Goal: Task Accomplishment & Management: Use online tool/utility

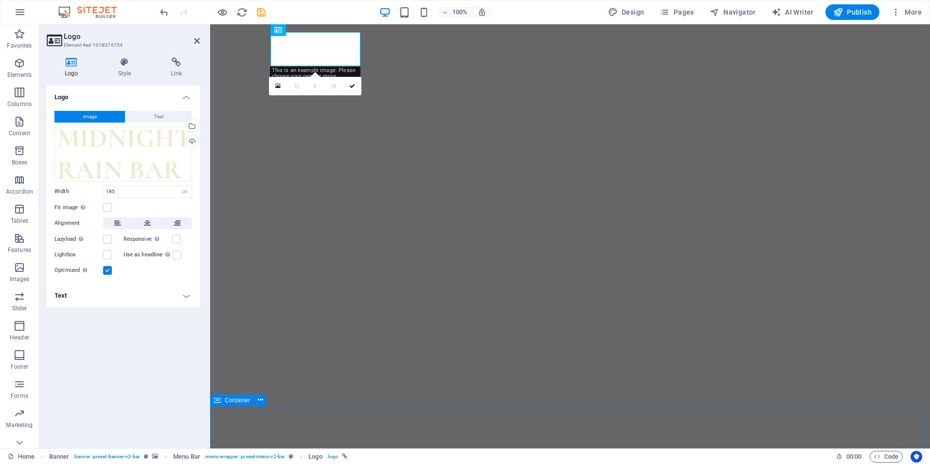
select select "px"
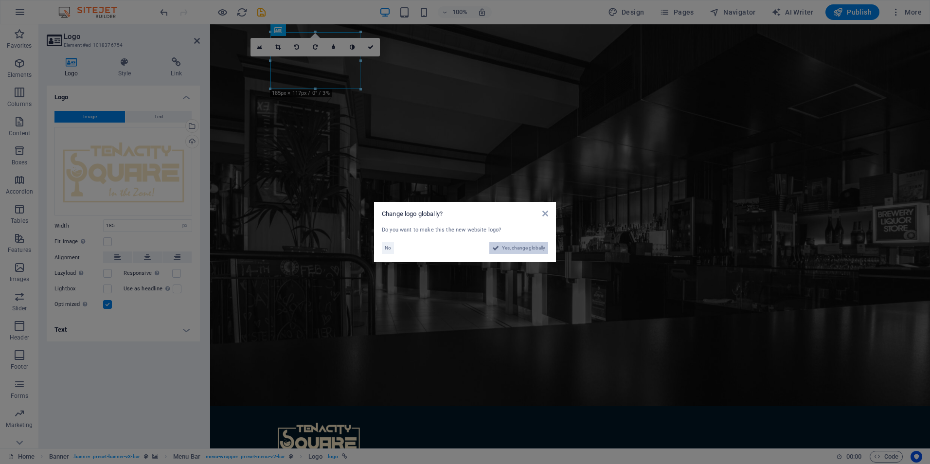
click at [520, 249] on span "Yes, change globally" at bounding box center [523, 248] width 43 height 12
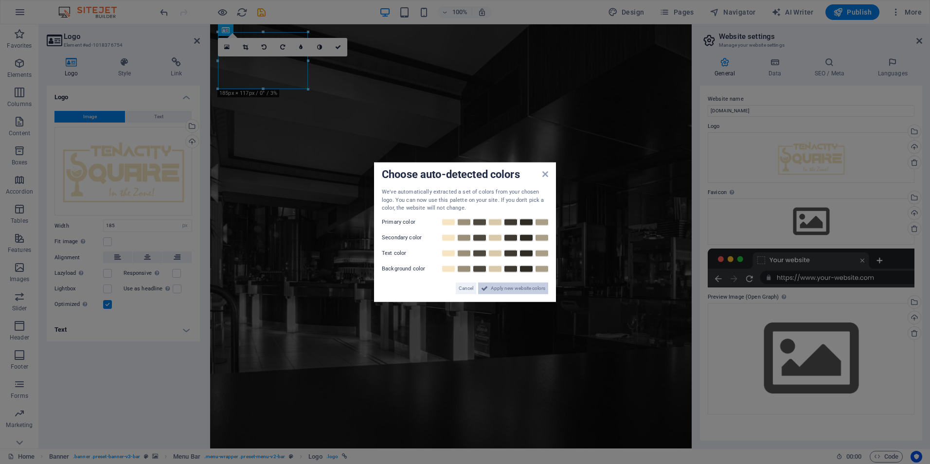
click at [514, 287] on span "Apply new website colors" at bounding box center [518, 288] width 54 height 12
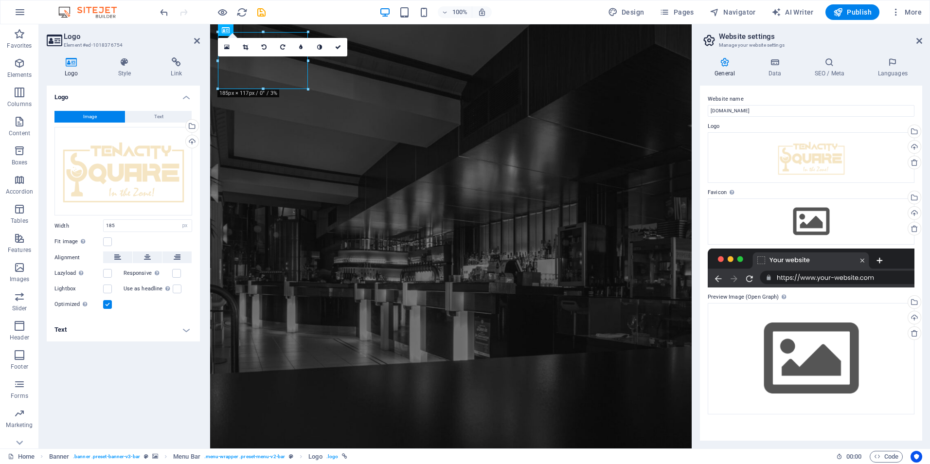
click at [126, 409] on div "Logo Image Text Drag files here, click to choose files or select files from Fil…" at bounding box center [123, 263] width 153 height 355
click at [538, 8] on div "100% Design Pages Navigator AI Writer Publish More" at bounding box center [541, 12] width 767 height 16
click at [339, 48] on icon at bounding box center [338, 47] width 6 height 6
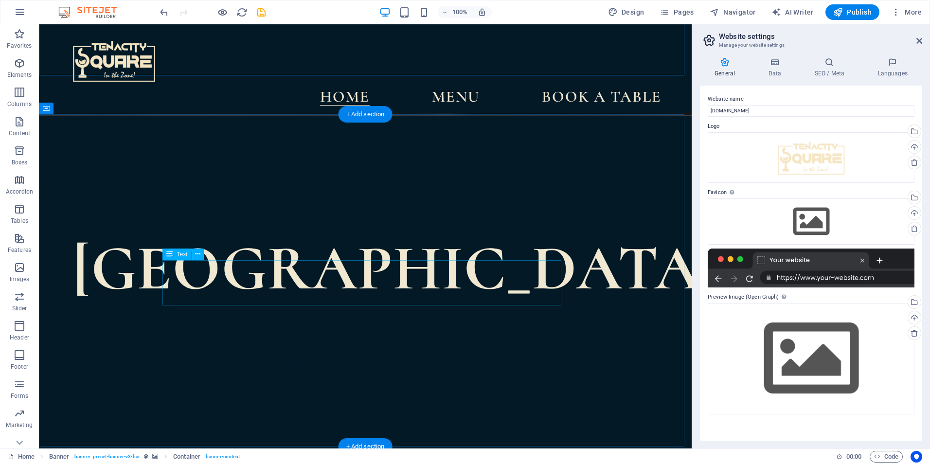
scroll to position [292, 0]
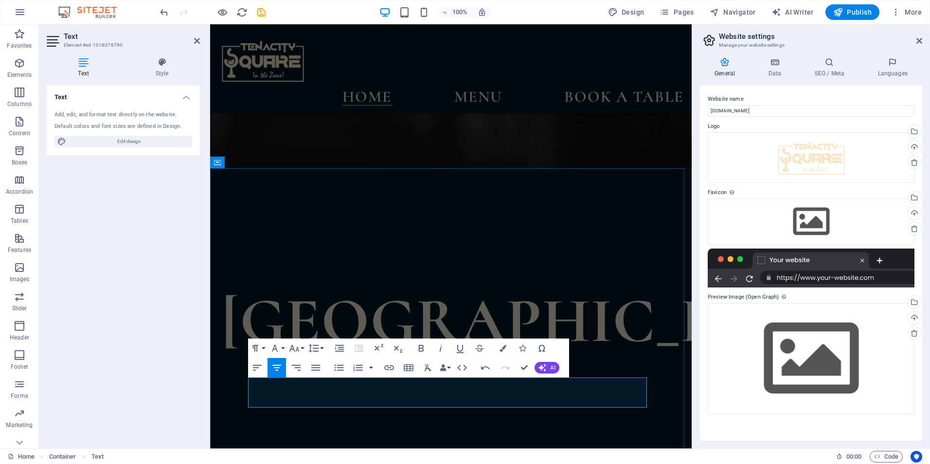
click at [283, 348] on button "Font Family" at bounding box center [276, 347] width 18 height 19
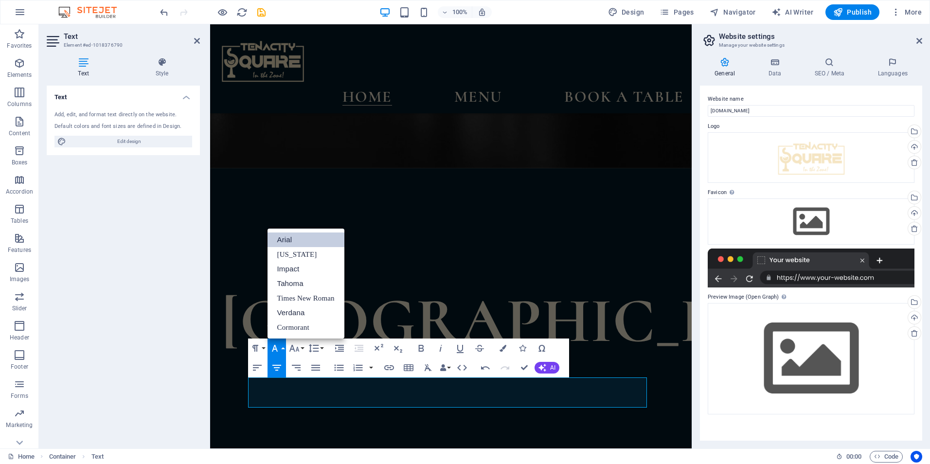
scroll to position [0, 0]
click at [283, 348] on button "Font Family" at bounding box center [276, 347] width 18 height 19
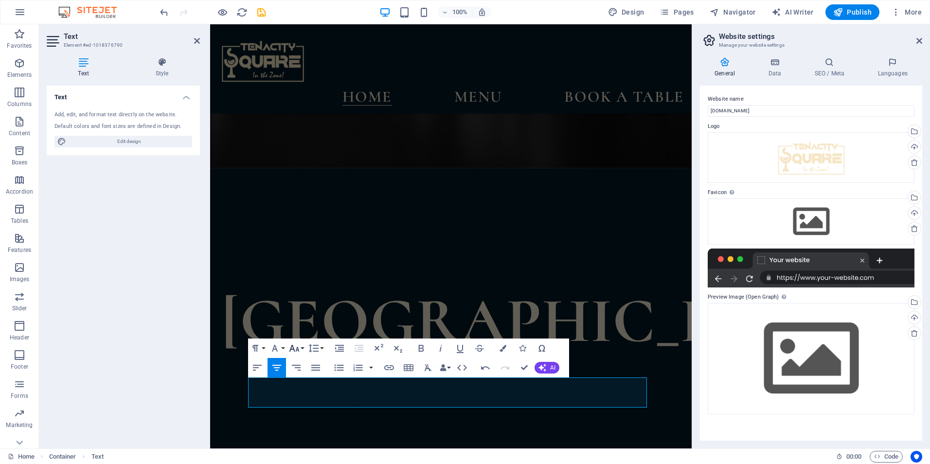
click at [301, 346] on button "Font Size" at bounding box center [296, 347] width 18 height 19
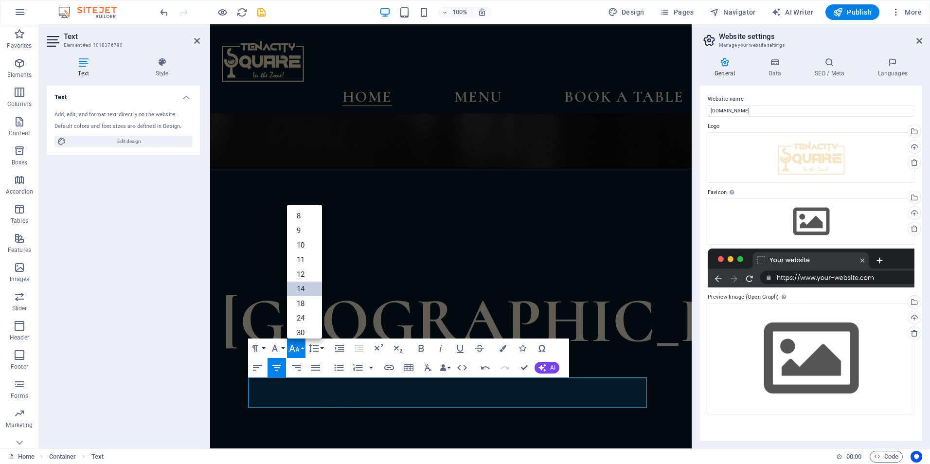
click at [307, 289] on link "14" at bounding box center [304, 289] width 35 height 15
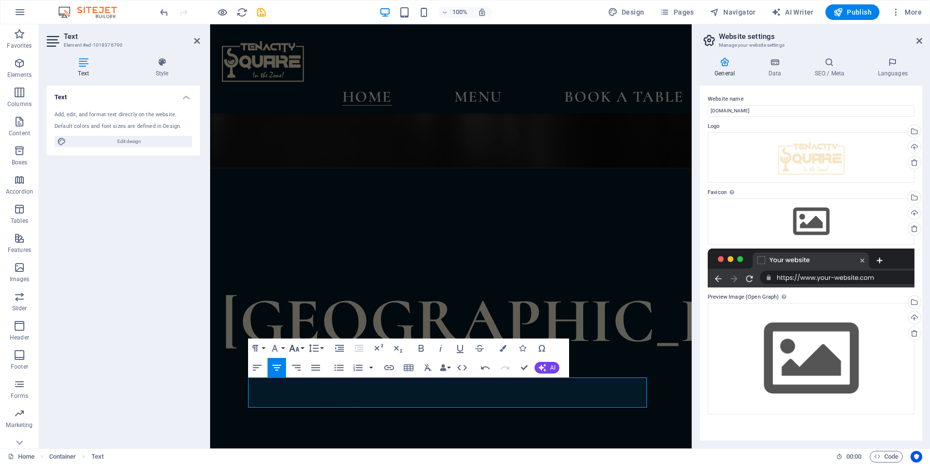
click at [300, 347] on icon "button" at bounding box center [294, 348] width 12 height 12
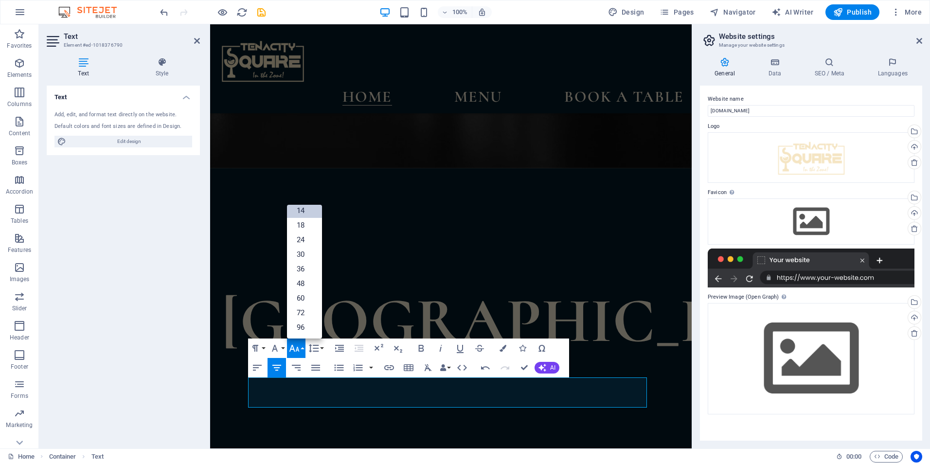
scroll to position [78, 0]
click at [307, 227] on link "18" at bounding box center [304, 225] width 35 height 15
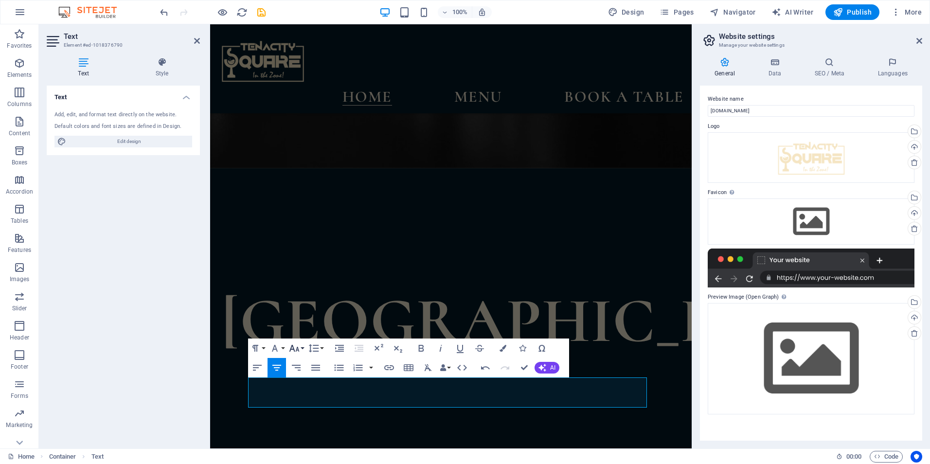
click at [299, 345] on icon "button" at bounding box center [294, 348] width 12 height 12
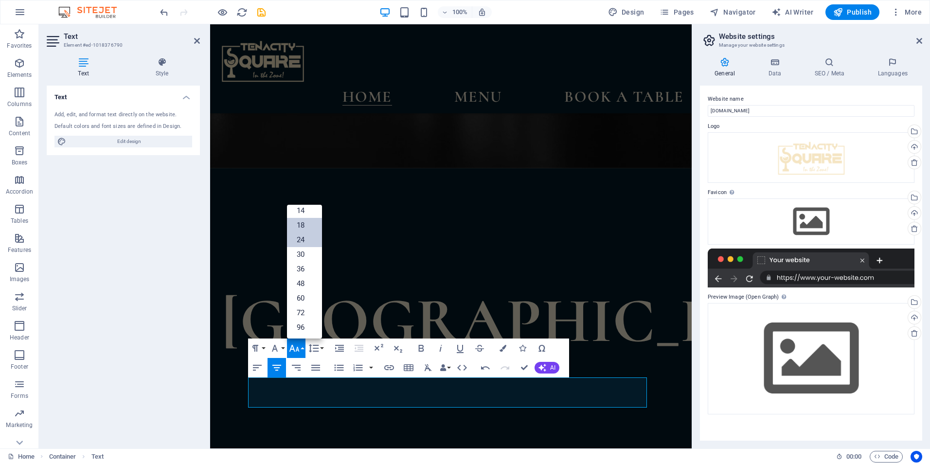
click at [302, 238] on link "24" at bounding box center [304, 239] width 35 height 15
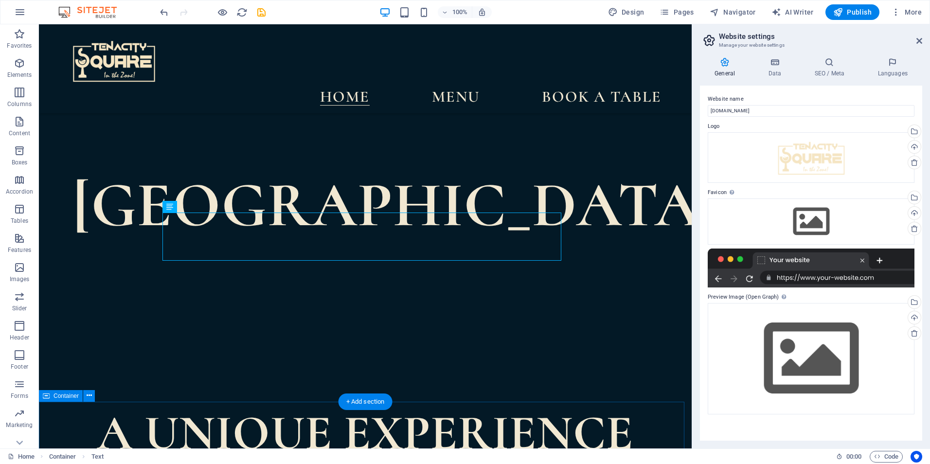
scroll to position [369, 0]
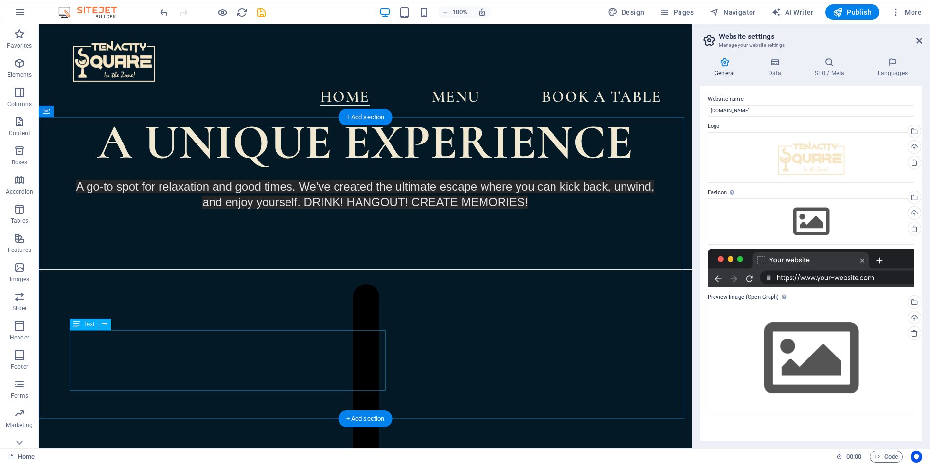
scroll to position [661, 0]
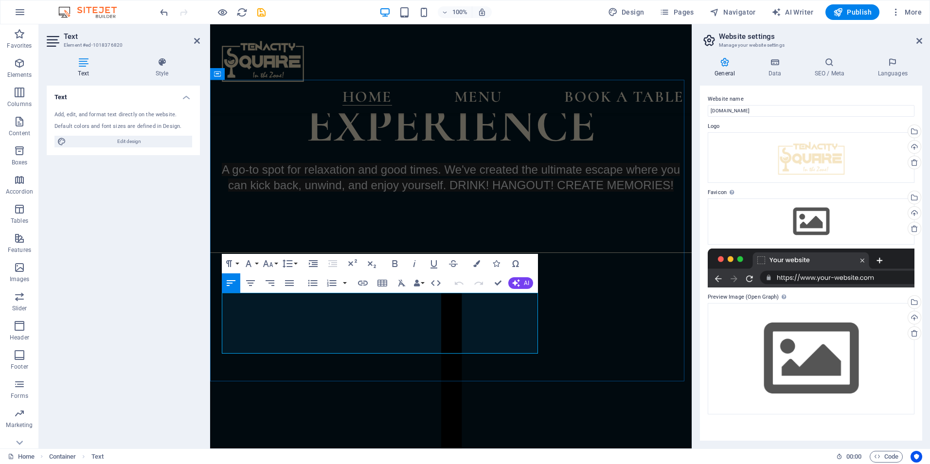
drag, startPoint x: 401, startPoint y: 301, endPoint x: 432, endPoint y: 302, distance: 31.2
drag, startPoint x: 447, startPoint y: 301, endPoint x: 282, endPoint y: 322, distance: 166.3
drag, startPoint x: 331, startPoint y: 330, endPoint x: 356, endPoint y: 330, distance: 24.8
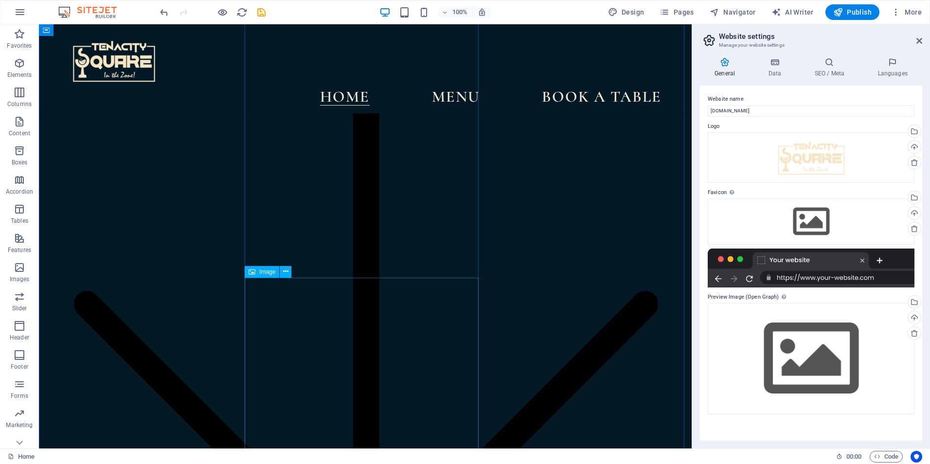
scroll to position [1051, 0]
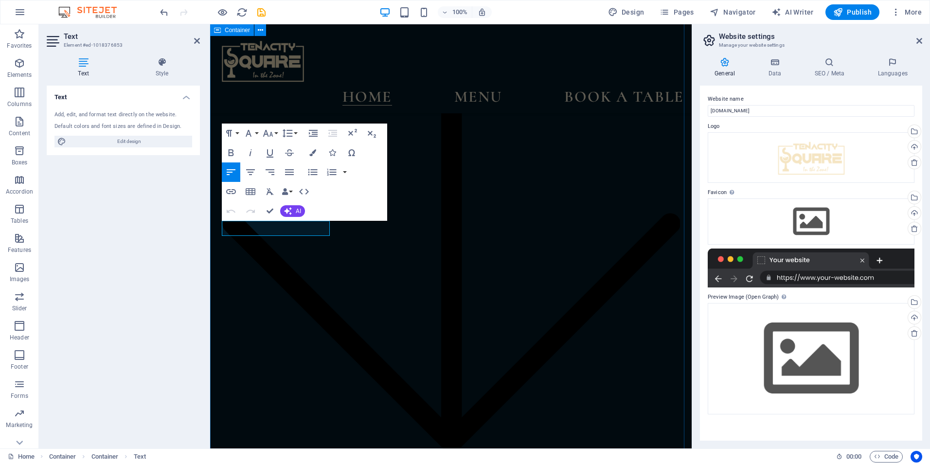
drag, startPoint x: 287, startPoint y: 226, endPoint x: 211, endPoint y: 226, distance: 76.4
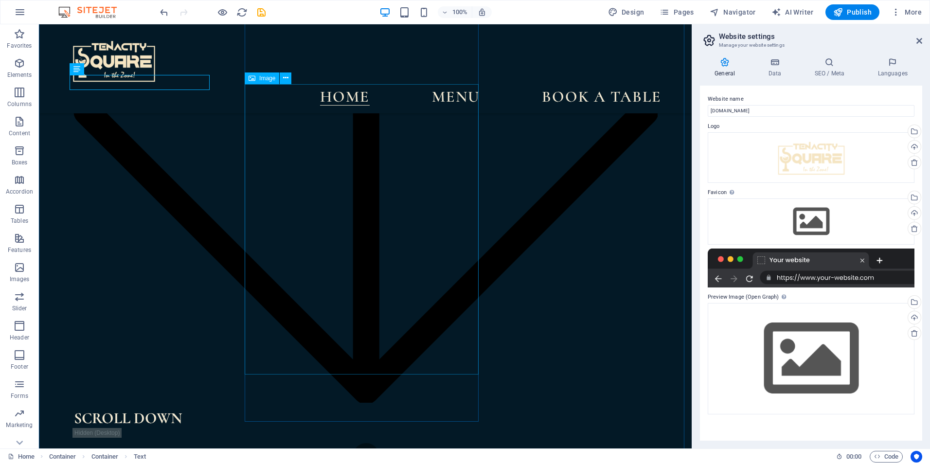
scroll to position [1259, 0]
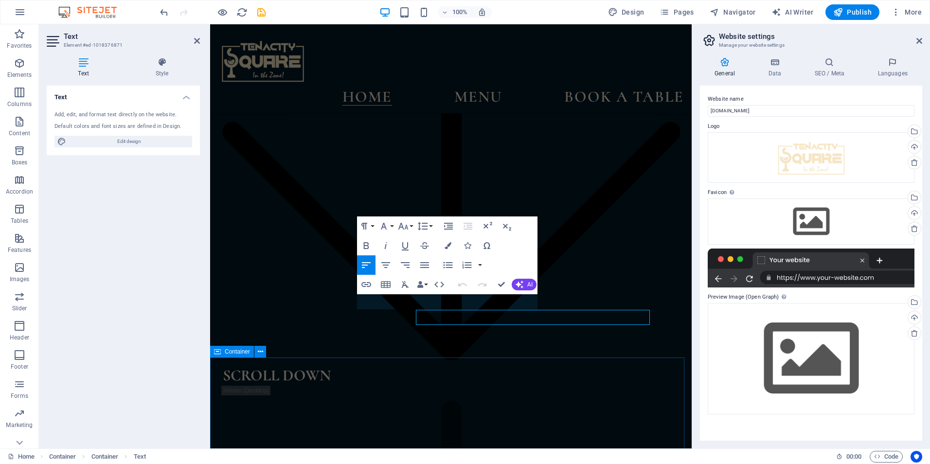
scroll to position [1332, 0]
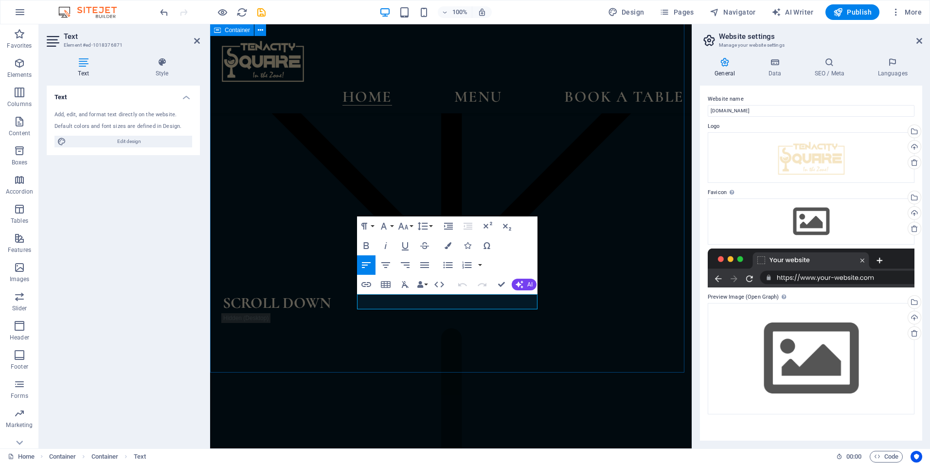
drag, startPoint x: 439, startPoint y: 299, endPoint x: 347, endPoint y: 299, distance: 92.4
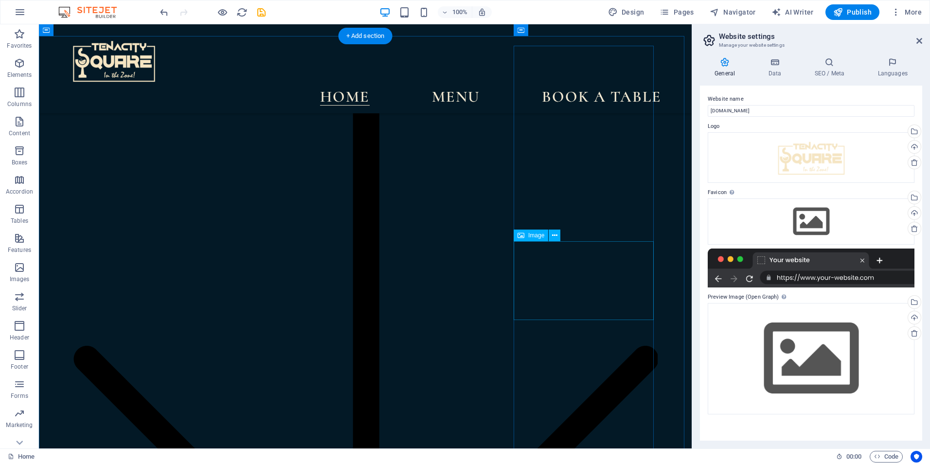
scroll to position [1007, 0]
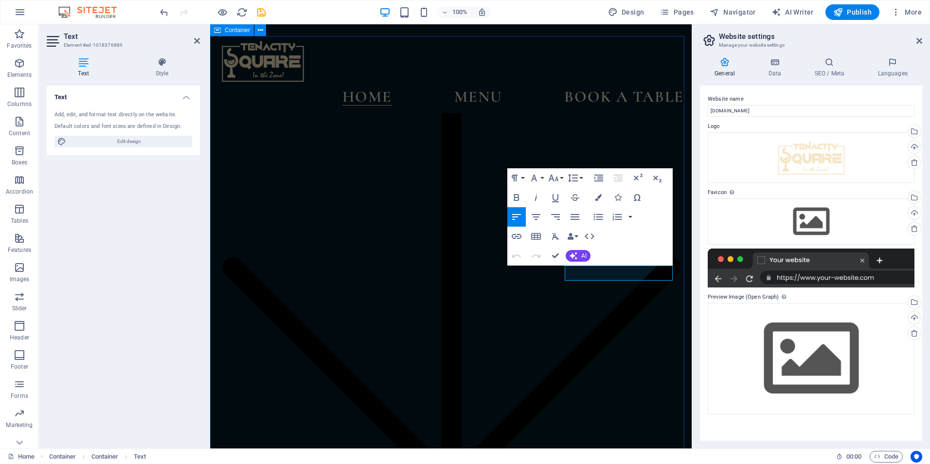
drag, startPoint x: 605, startPoint y: 270, endPoint x: 560, endPoint y: 270, distance: 45.7
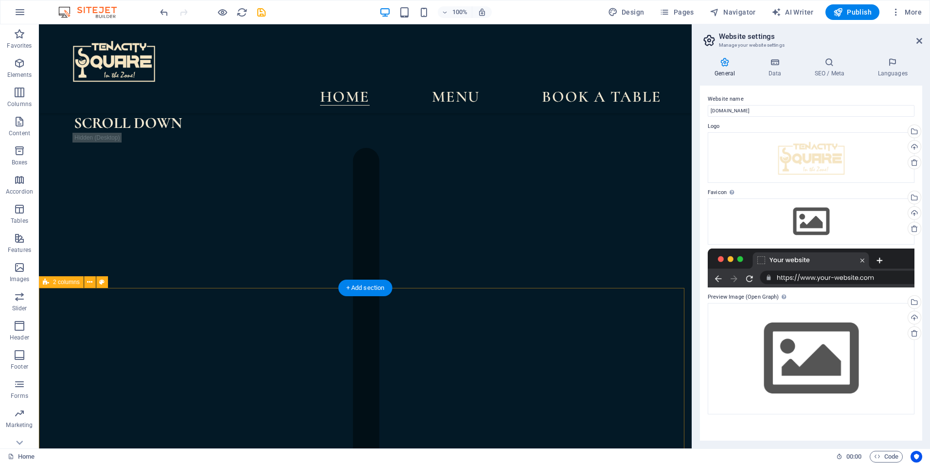
scroll to position [1556, 0]
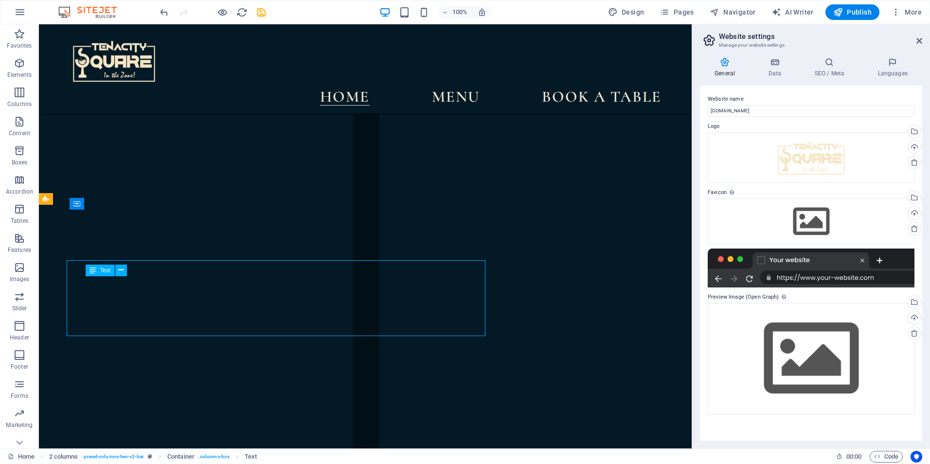
scroll to position [1622, 0]
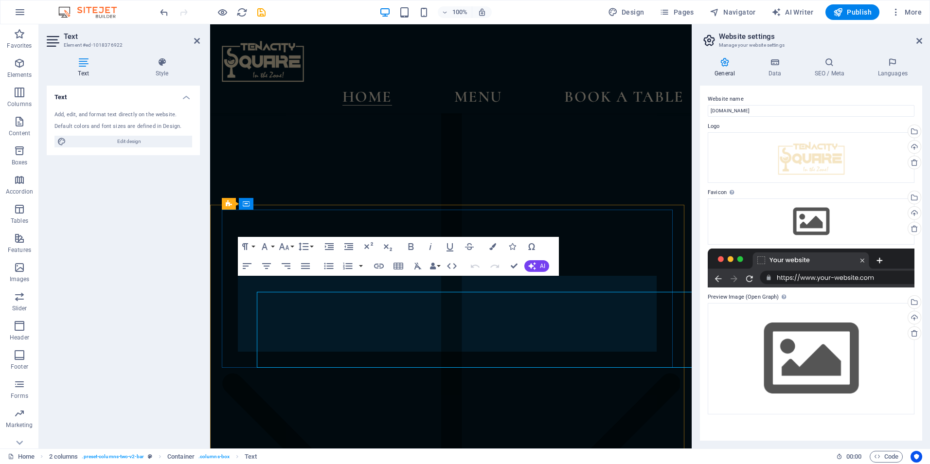
scroll to position [1606, 0]
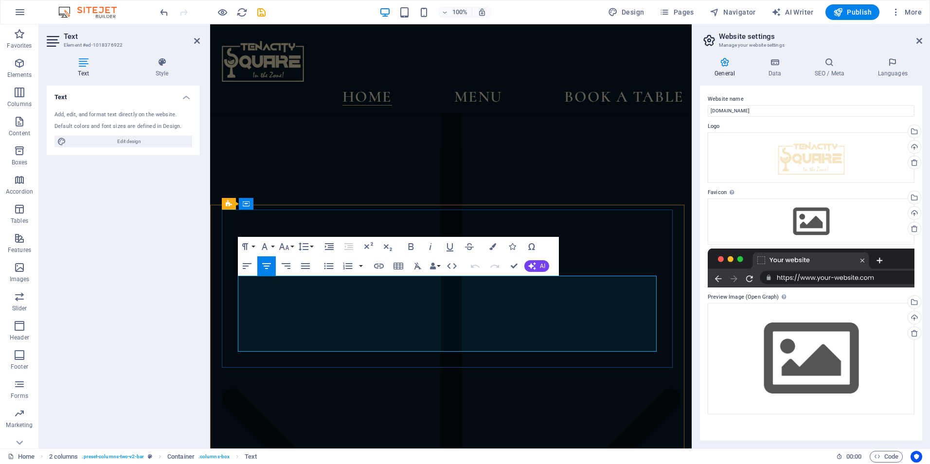
drag, startPoint x: 532, startPoint y: 281, endPoint x: 562, endPoint y: 283, distance: 29.7
drag, startPoint x: 368, startPoint y: 284, endPoint x: 393, endPoint y: 285, distance: 25.8
drag, startPoint x: 324, startPoint y: 284, endPoint x: 278, endPoint y: 284, distance: 45.7
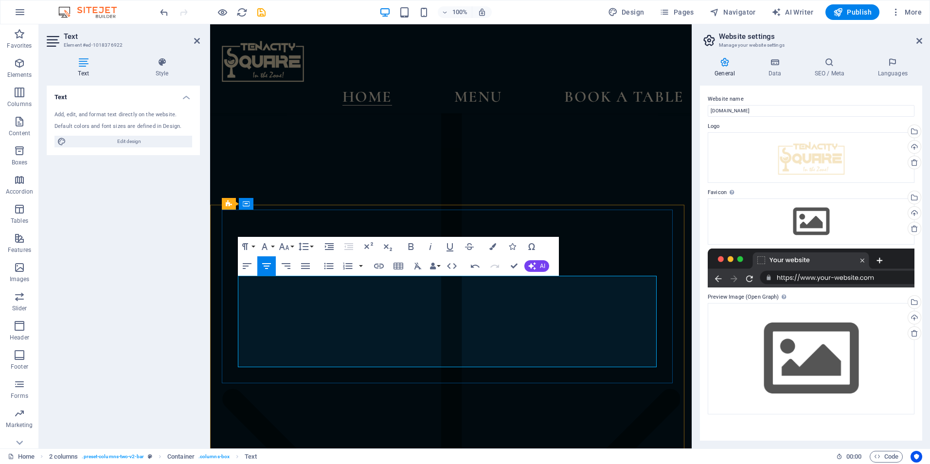
drag, startPoint x: 463, startPoint y: 330, endPoint x: 548, endPoint y: 332, distance: 84.6
drag, startPoint x: 445, startPoint y: 359, endPoint x: 471, endPoint y: 359, distance: 26.7
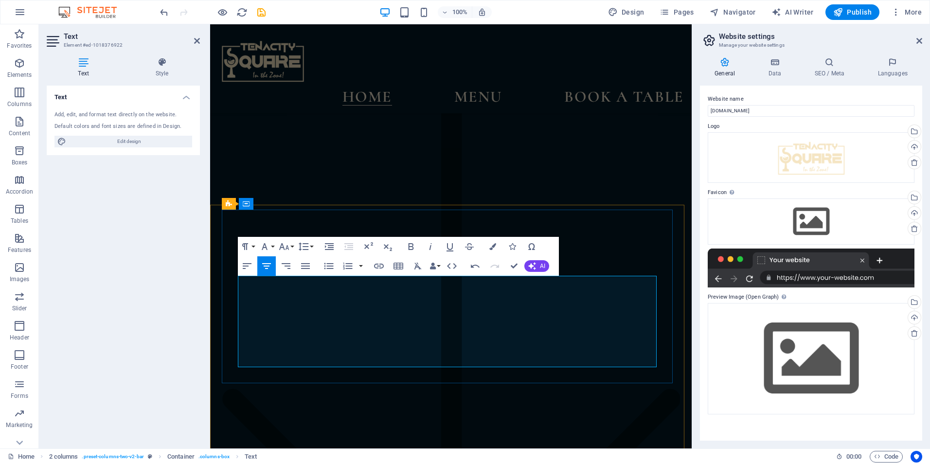
drag, startPoint x: 452, startPoint y: 359, endPoint x: 483, endPoint y: 361, distance: 31.2
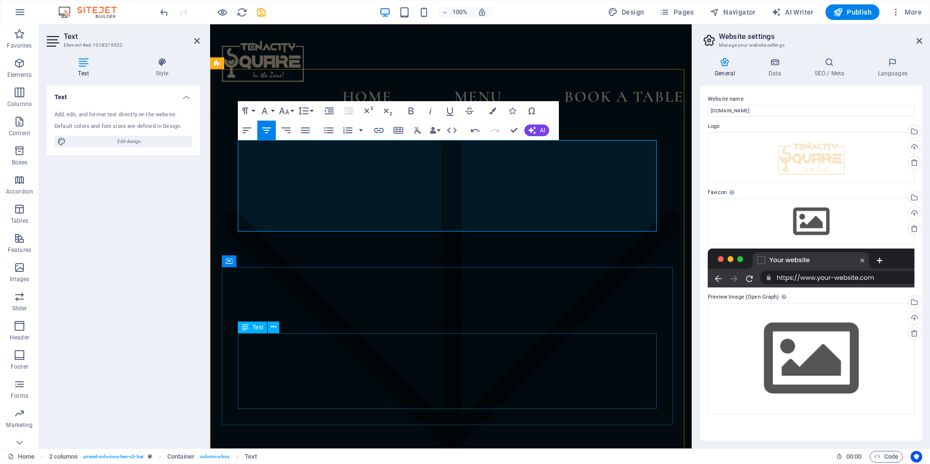
scroll to position [1801, 0]
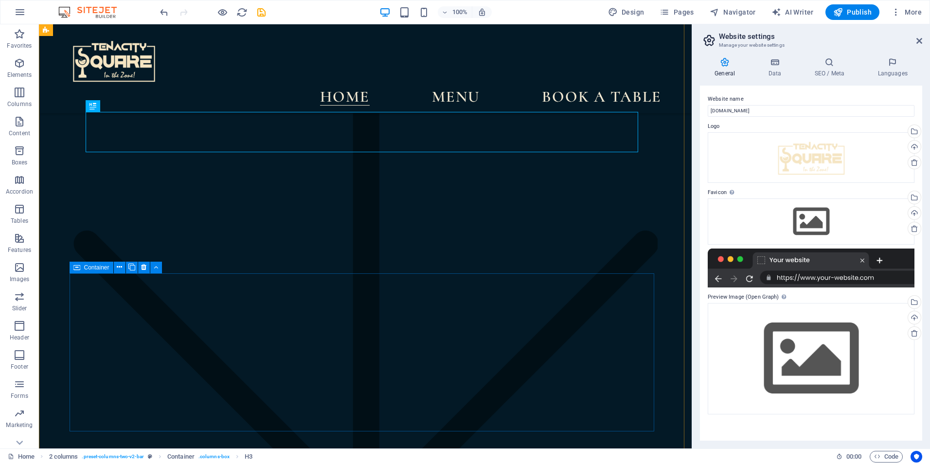
scroll to position [1914, 0]
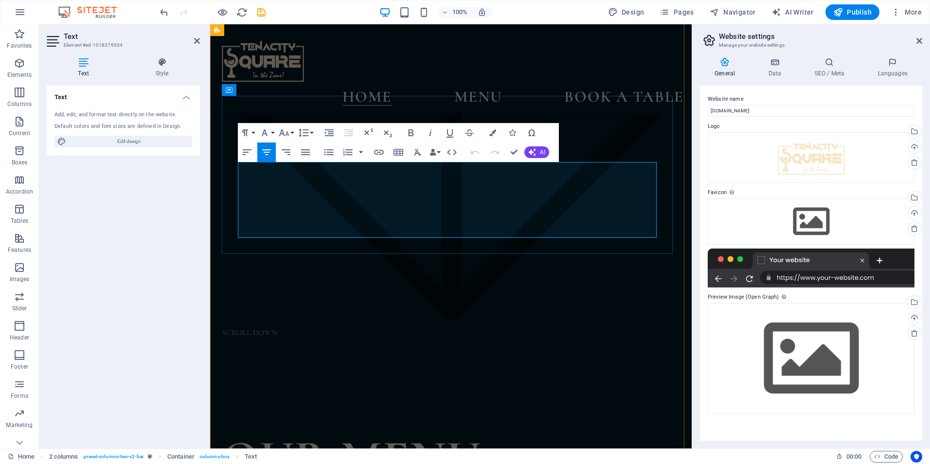
drag, startPoint x: 452, startPoint y: 228, endPoint x: 504, endPoint y: 230, distance: 52.6
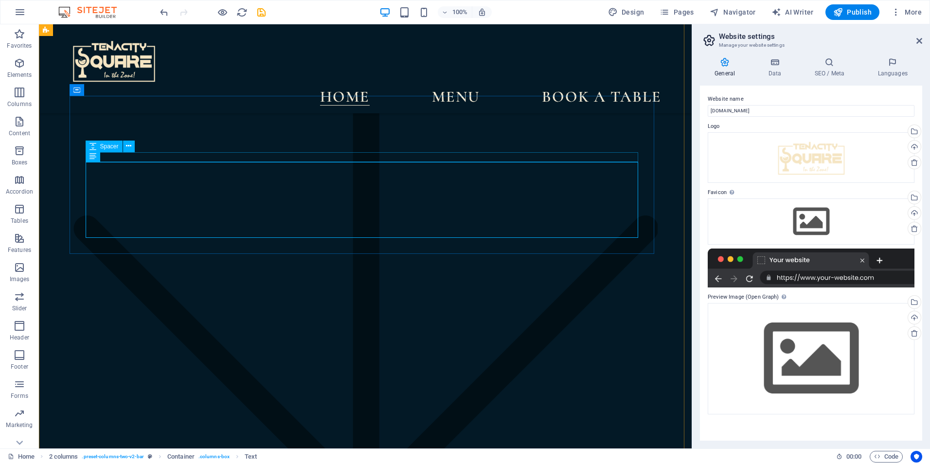
scroll to position [1914, 0]
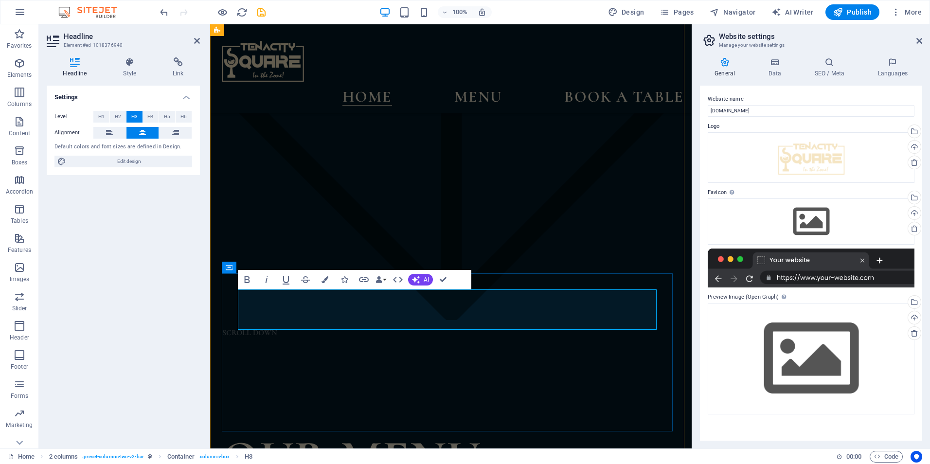
drag, startPoint x: 452, startPoint y: 309, endPoint x: 588, endPoint y: 310, distance: 136.2
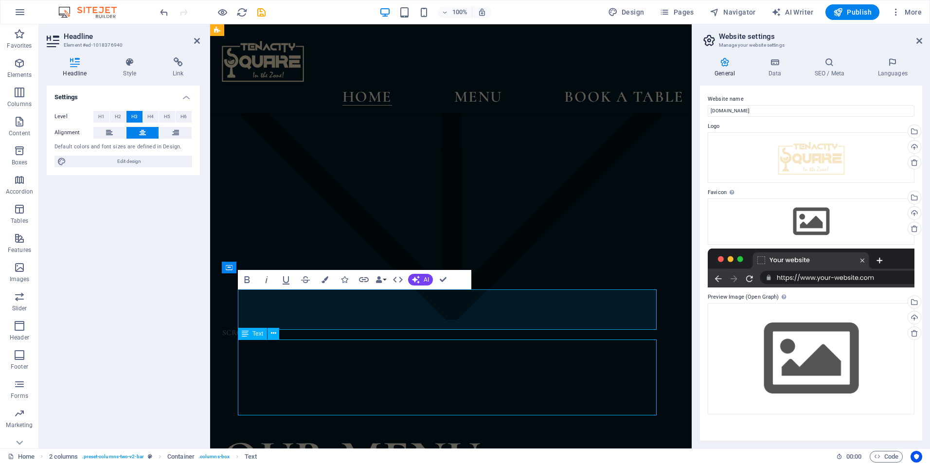
scroll to position [1914, 0]
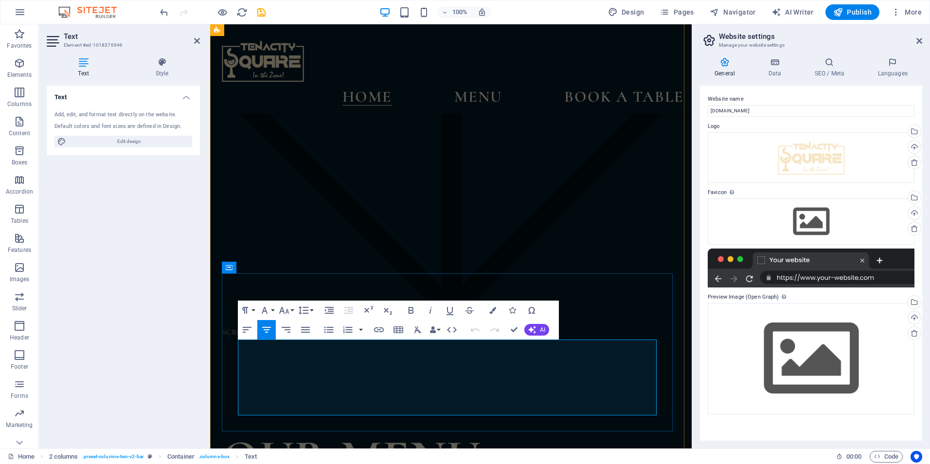
scroll to position [1913, 0]
drag, startPoint x: 328, startPoint y: 345, endPoint x: 582, endPoint y: 337, distance: 254.0
drag, startPoint x: 452, startPoint y: 409, endPoint x: 494, endPoint y: 407, distance: 41.9
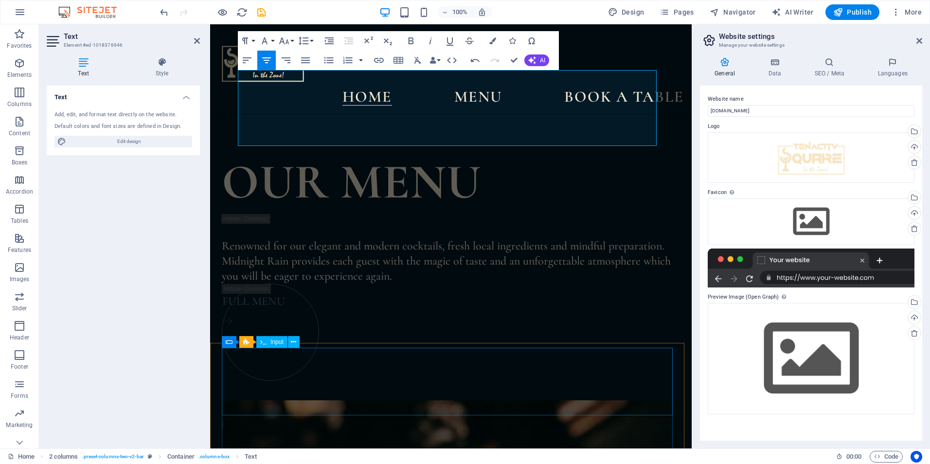
scroll to position [2205, 0]
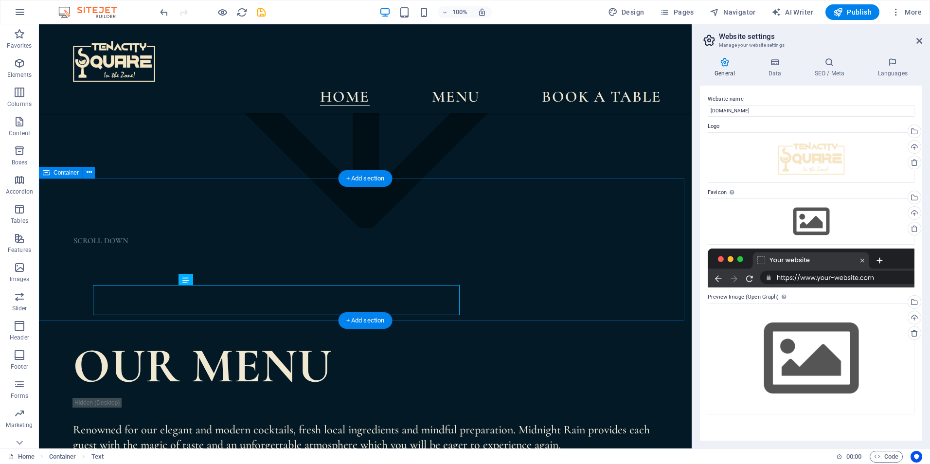
scroll to position [2206, 0]
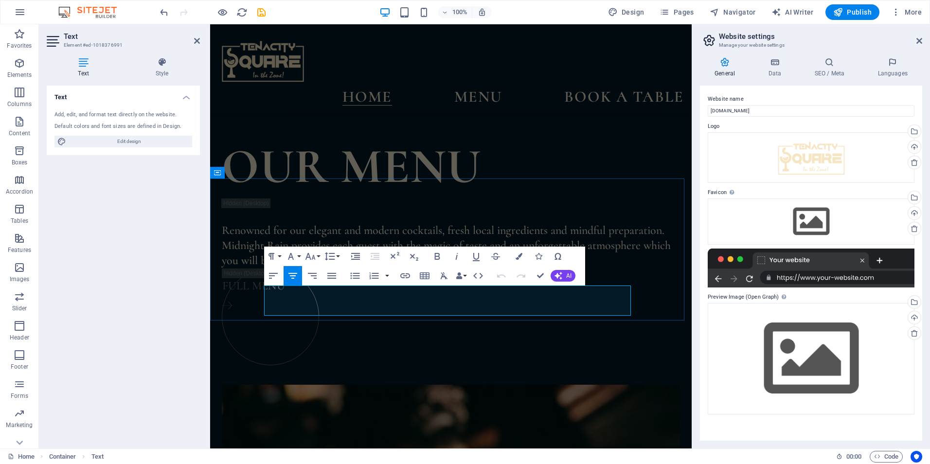
drag, startPoint x: 594, startPoint y: 294, endPoint x: 624, endPoint y: 293, distance: 30.2
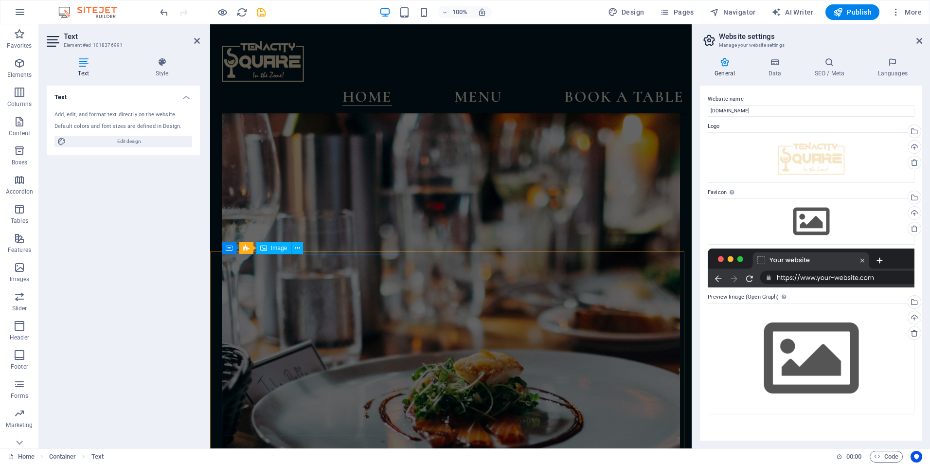
scroll to position [3470, 0]
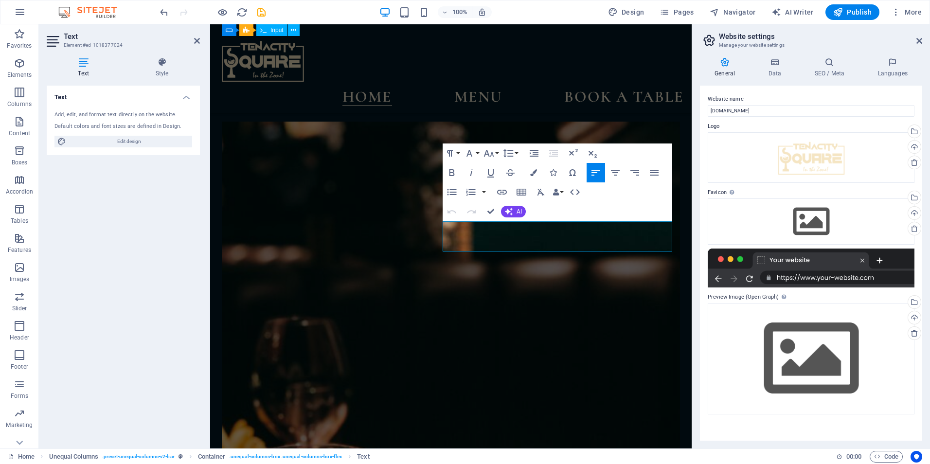
scroll to position [3566, 0]
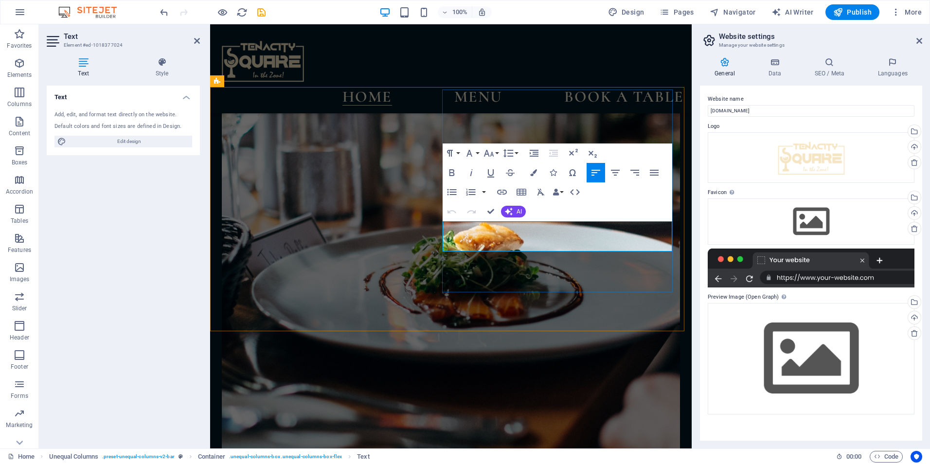
drag, startPoint x: 581, startPoint y: 230, endPoint x: 481, endPoint y: 232, distance: 99.2
drag, startPoint x: 537, startPoint y: 228, endPoint x: 581, endPoint y: 230, distance: 43.3
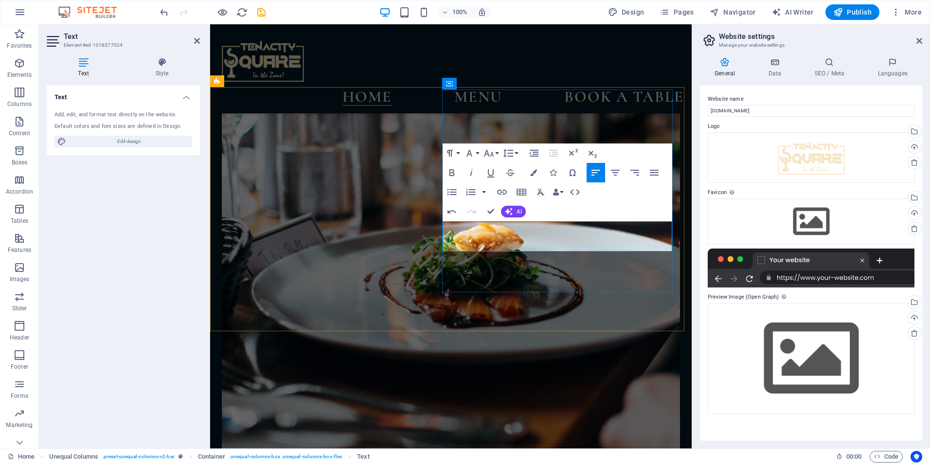
drag, startPoint x: 541, startPoint y: 245, endPoint x: 502, endPoint y: 242, distance: 38.5
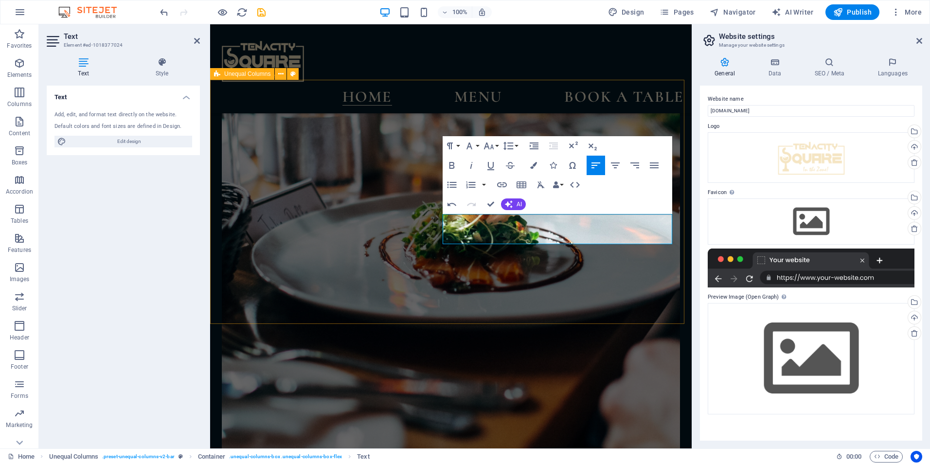
scroll to position [3615, 0]
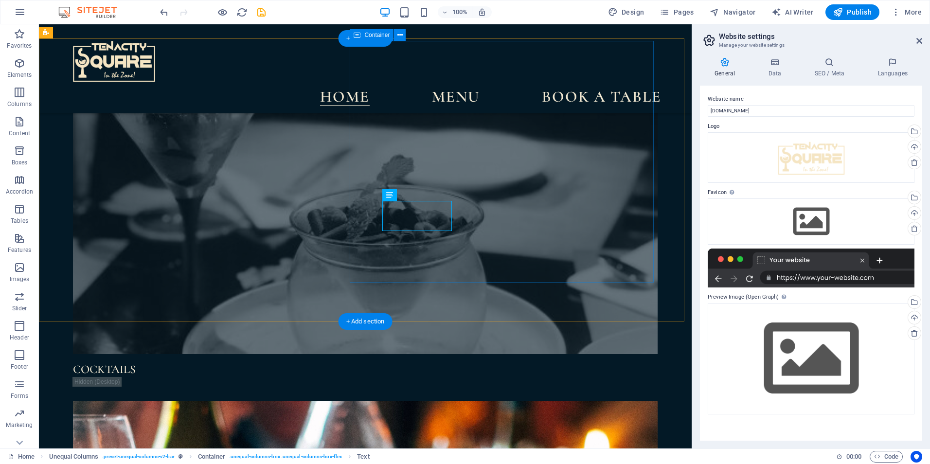
scroll to position [3615, 0]
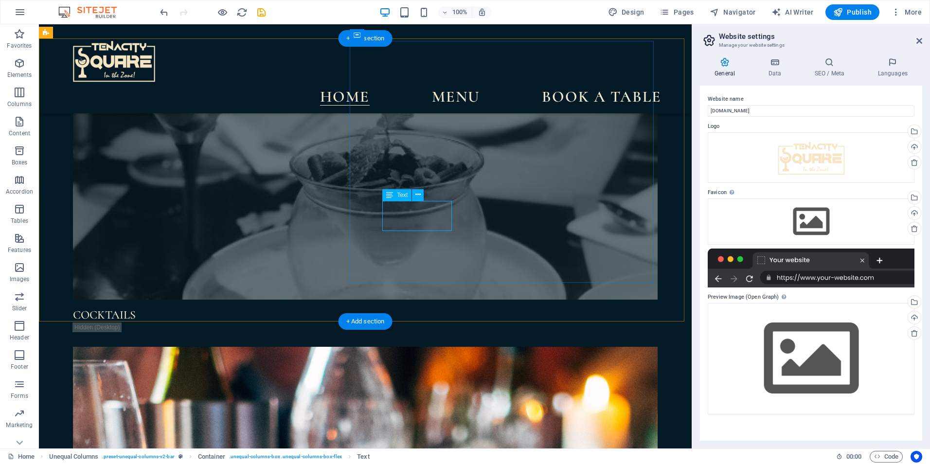
drag, startPoint x: 383, startPoint y: 207, endPoint x: 456, endPoint y: 227, distance: 75.6
drag, startPoint x: 456, startPoint y: 227, endPoint x: 423, endPoint y: 211, distance: 37.2
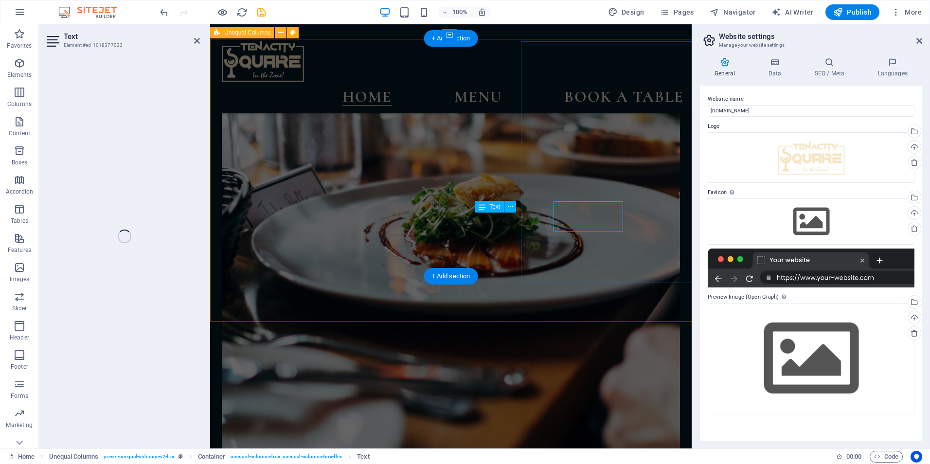
scroll to position [3615, 0]
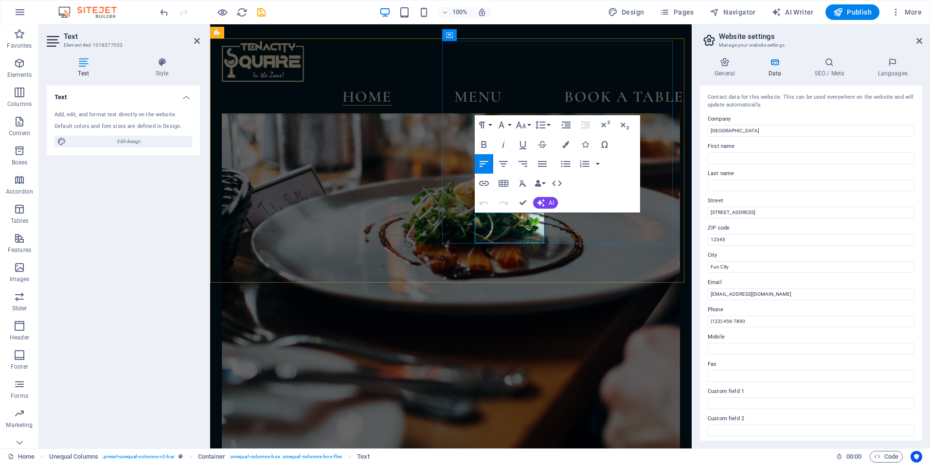
click at [712, 129] on input "[GEOGRAPHIC_DATA]" at bounding box center [811, 131] width 207 height 12
click at [731, 130] on input "Tenacity square lounge" at bounding box center [811, 131] width 207 height 12
click at [746, 127] on input "Tenacity Square lounge" at bounding box center [811, 131] width 207 height 12
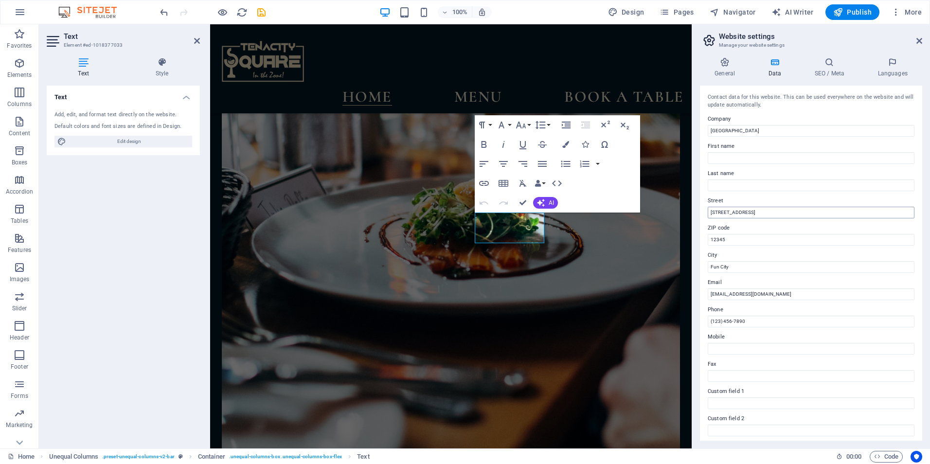
type input "[GEOGRAPHIC_DATA]"
drag, startPoint x: 961, startPoint y: 236, endPoint x: 677, endPoint y: 213, distance: 285.0
click at [745, 214] on input "[STREET_ADDRESS]" at bounding box center [811, 213] width 207 height 12
drag, startPoint x: 945, startPoint y: 290, endPoint x: 690, endPoint y: 267, distance: 256.8
type input "[GEOGRAPHIC_DATA]"
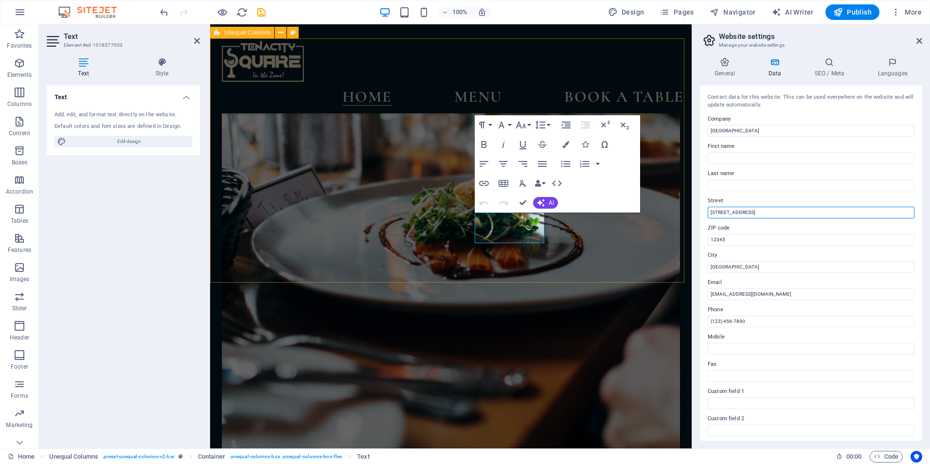
drag, startPoint x: 962, startPoint y: 236, endPoint x: 675, endPoint y: 212, distance: 287.9
type input "Kitengela, [GEOGRAPHIC_DATA], [GEOGRAPHIC_DATA]"
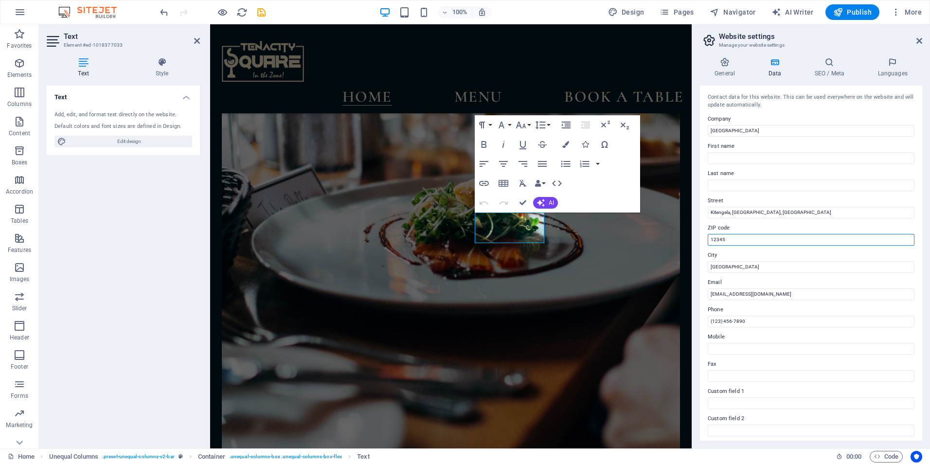
drag, startPoint x: 725, startPoint y: 237, endPoint x: 700, endPoint y: 241, distance: 25.1
click at [700, 241] on div "Contact data for this website. This can be used everywhere on the website and w…" at bounding box center [811, 263] width 222 height 355
click at [896, 265] on input "[GEOGRAPHIC_DATA]" at bounding box center [811, 267] width 207 height 12
click at [839, 248] on div "Contact data for this website. This can be used everywhere on the website and w…" at bounding box center [811, 263] width 222 height 355
drag, startPoint x: 968, startPoint y: 344, endPoint x: 665, endPoint y: 321, distance: 303.4
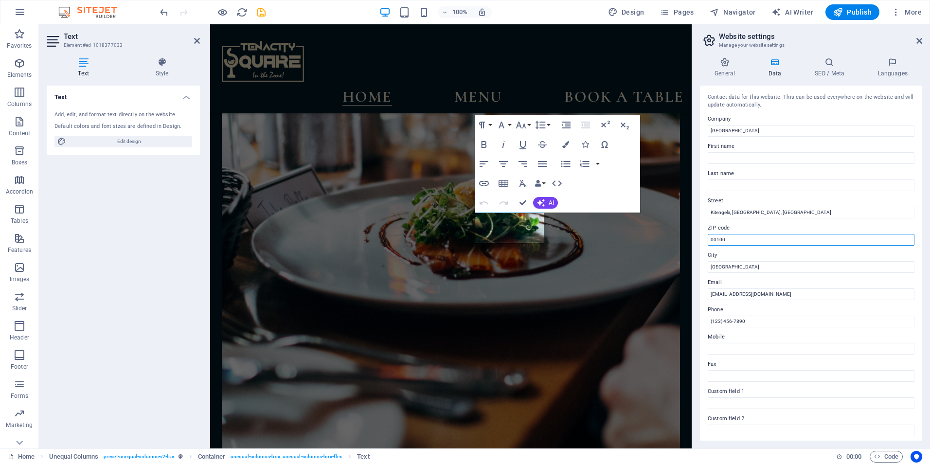
click at [758, 236] on input "00100" at bounding box center [811, 240] width 207 height 12
type input "0"
click at [768, 320] on input "(123) 456-7890" at bounding box center [811, 322] width 207 height 12
type input "("
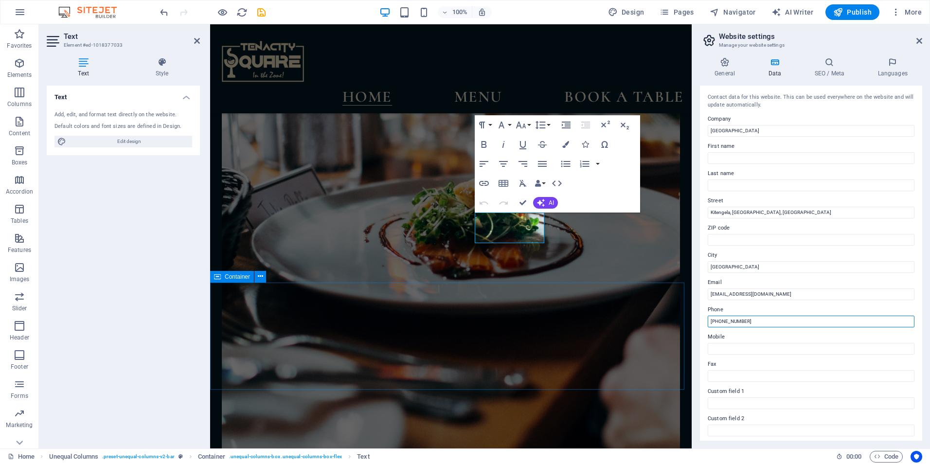
drag, startPoint x: 974, startPoint y: 345, endPoint x: 557, endPoint y: 319, distance: 418.1
type input "[PHONE_NUMBER]"
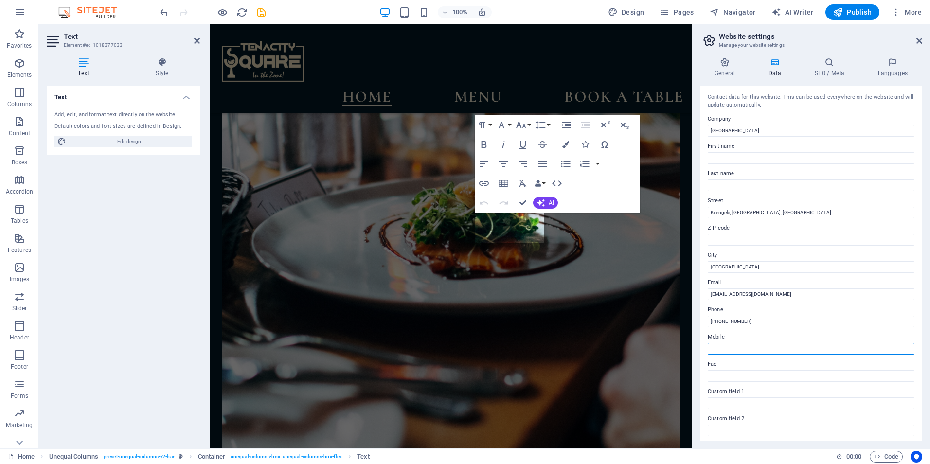
click at [744, 348] on input "Mobile" at bounding box center [811, 349] width 207 height 12
paste input "[PHONE_NUMBER]"
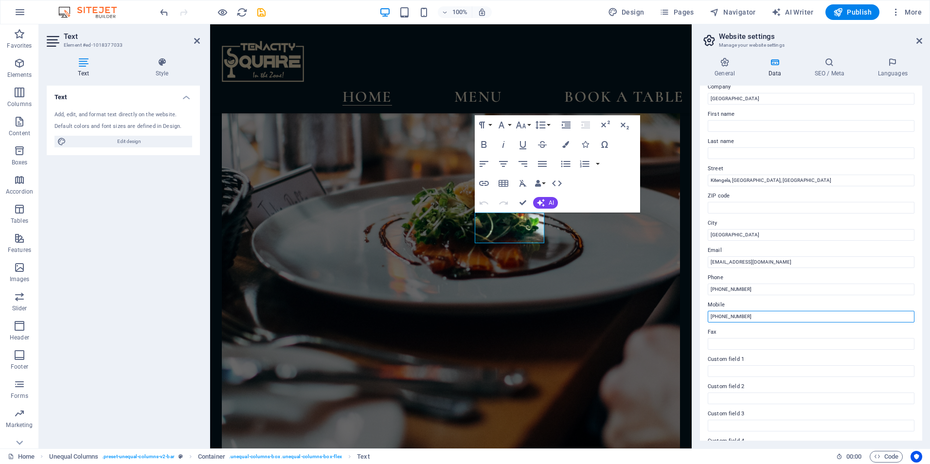
scroll to position [0, 0]
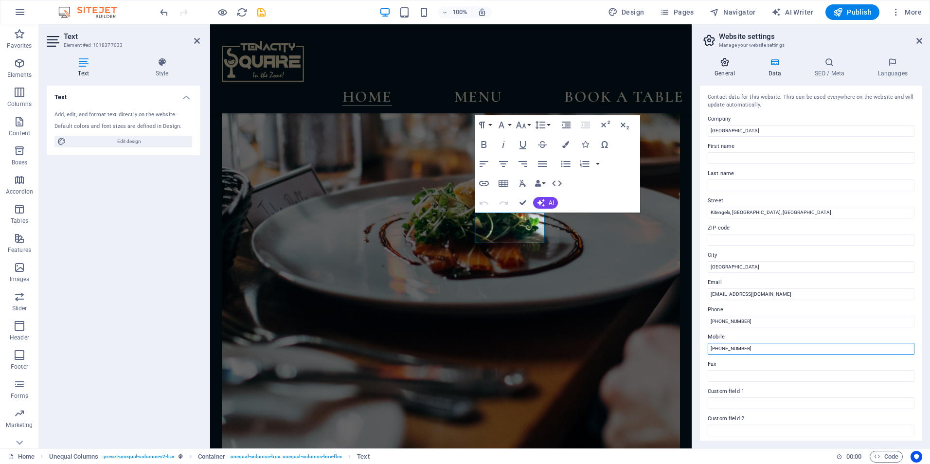
type input "[PHONE_NUMBER]"
click at [722, 71] on h4 "General" at bounding box center [726, 67] width 53 height 20
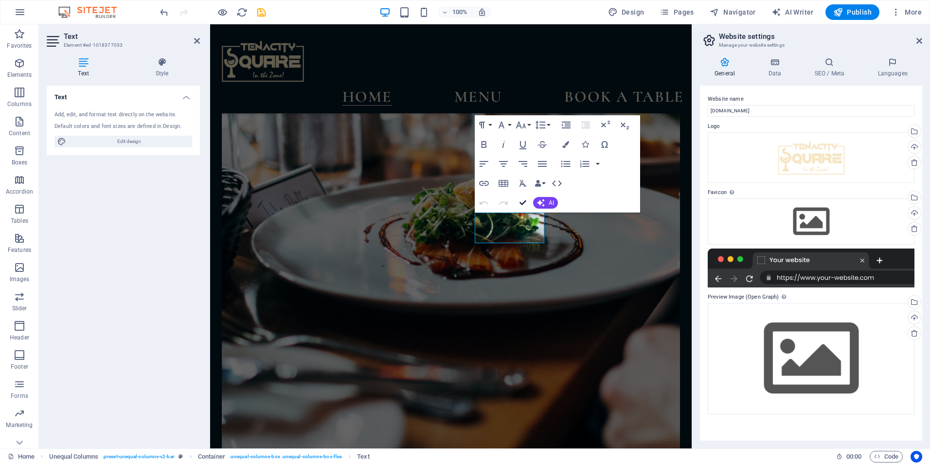
scroll to position [3615, 0]
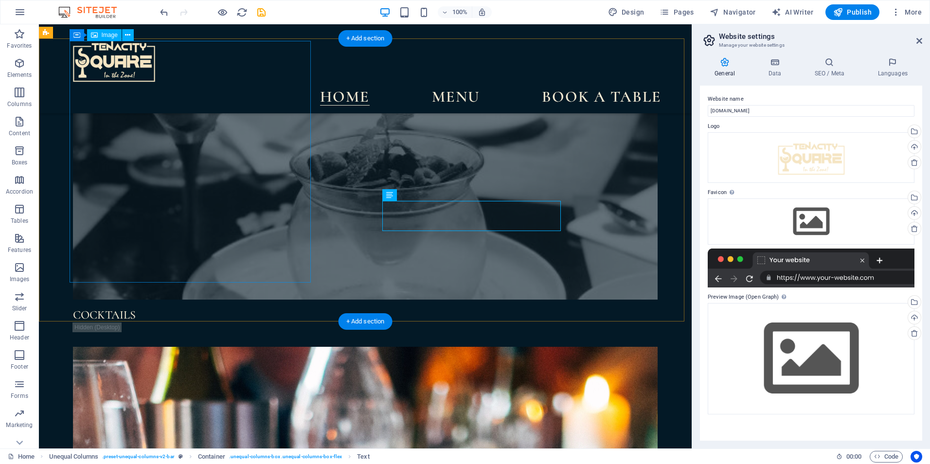
select select "%"
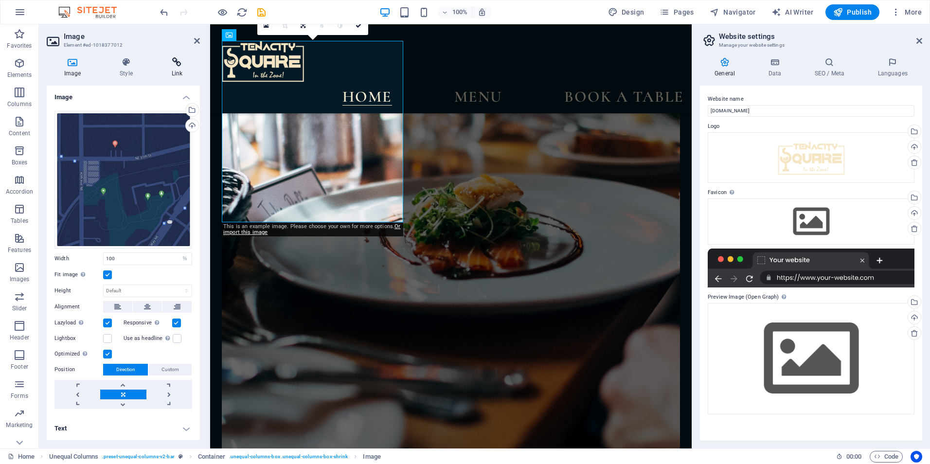
click at [175, 69] on h4 "Link" at bounding box center [177, 67] width 46 height 20
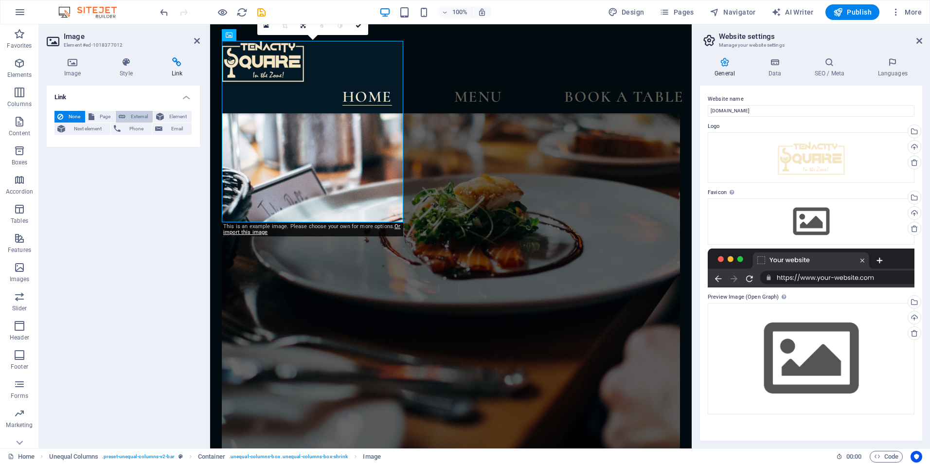
click at [139, 119] on span "External" at bounding box center [138, 117] width 21 height 12
select select "blank"
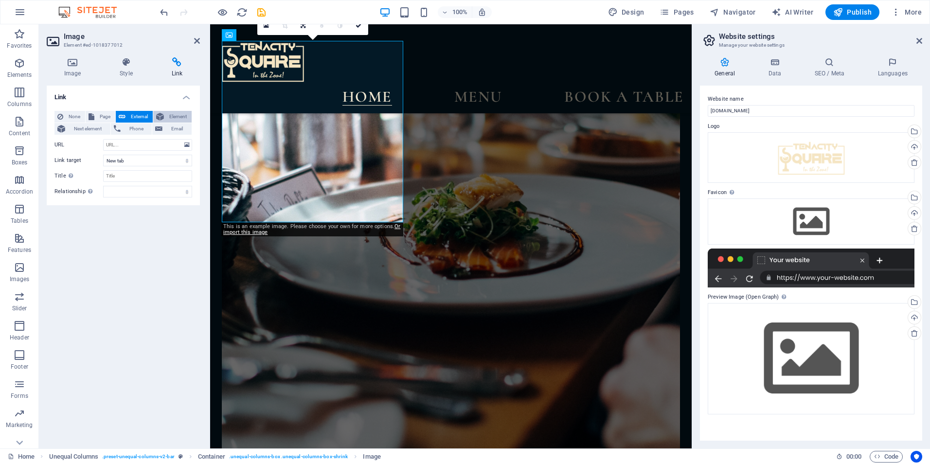
click at [178, 115] on span "Element" at bounding box center [178, 117] width 22 height 12
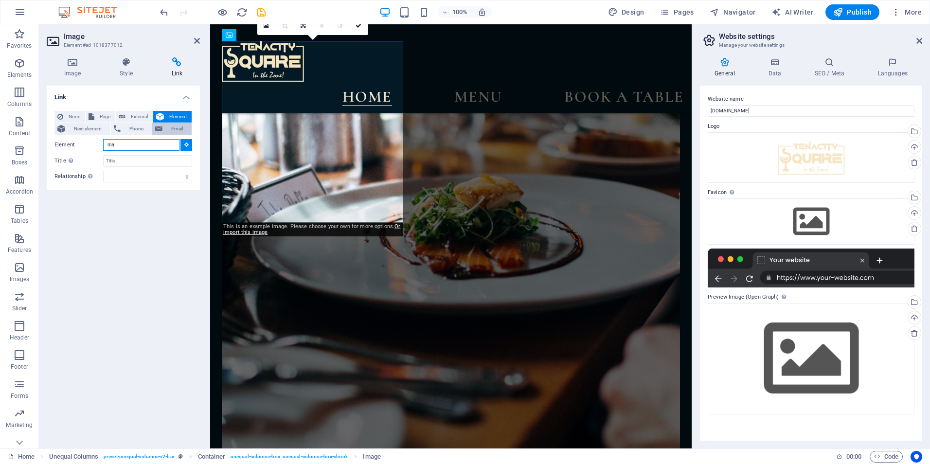
type input "m"
click at [103, 116] on span "Page" at bounding box center [104, 117] width 15 height 12
select select
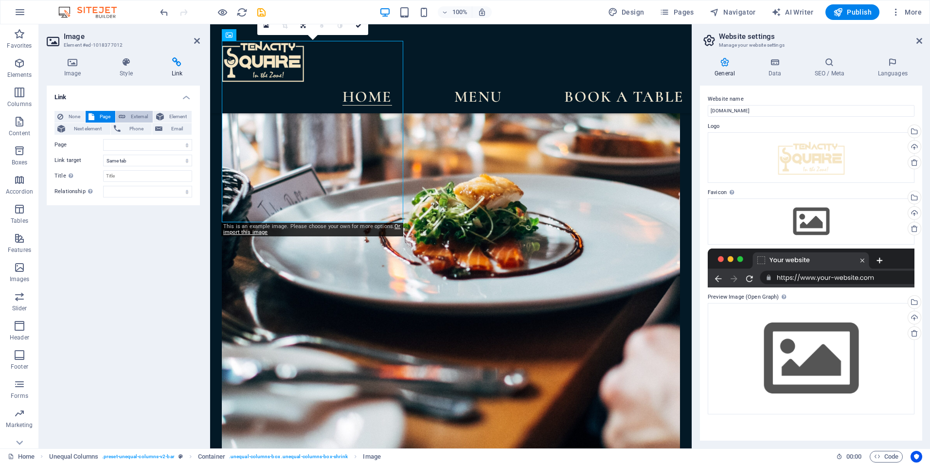
click at [130, 116] on span "External" at bounding box center [138, 117] width 21 height 12
click at [188, 115] on span "Element" at bounding box center [178, 117] width 22 height 12
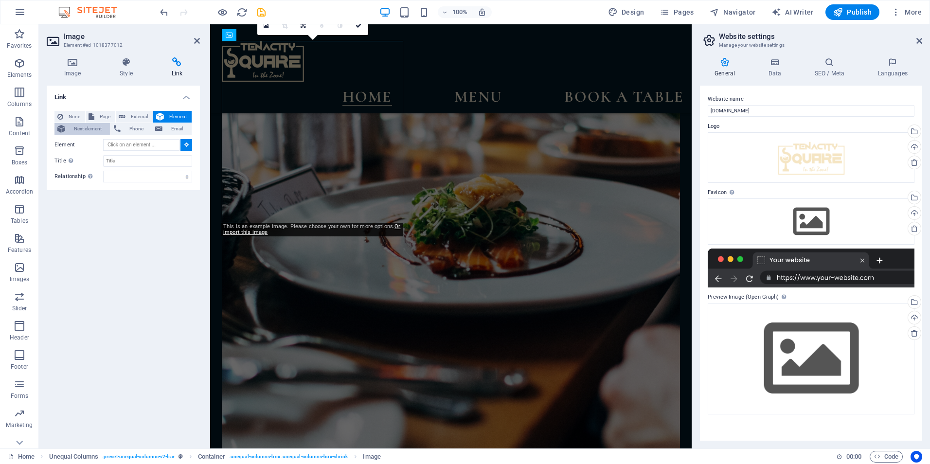
click at [63, 129] on icon at bounding box center [61, 129] width 8 height 12
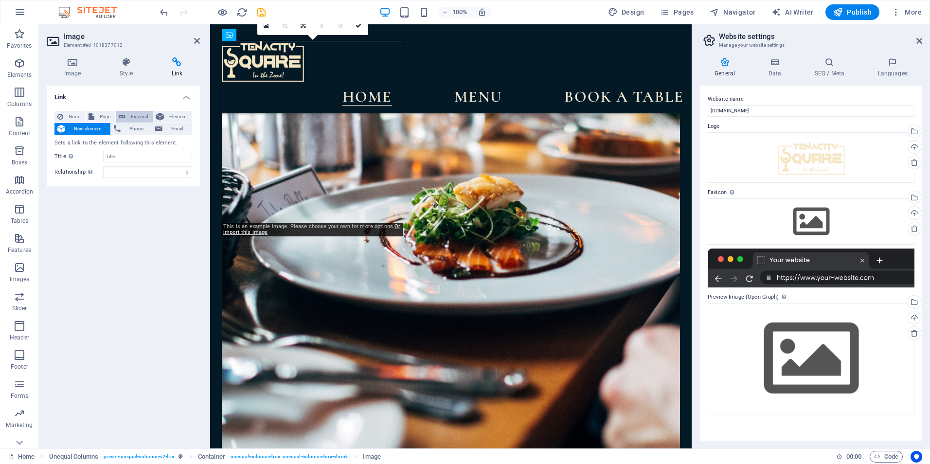
click at [131, 113] on span "External" at bounding box center [138, 117] width 21 height 12
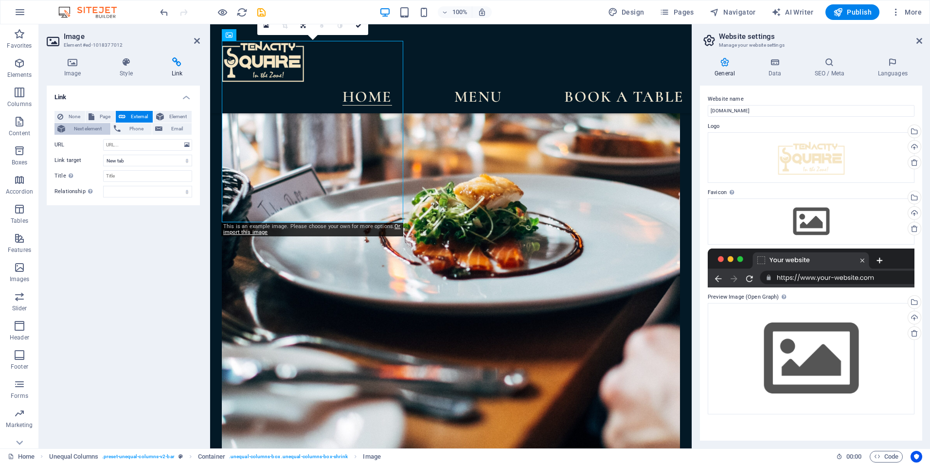
click at [81, 127] on span "Next element" at bounding box center [87, 129] width 39 height 12
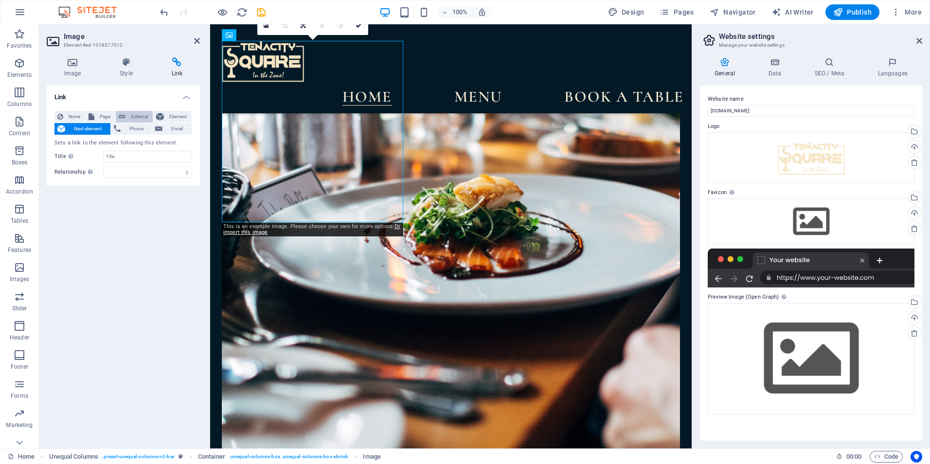
click at [136, 114] on span "External" at bounding box center [138, 117] width 21 height 12
select select "blank"
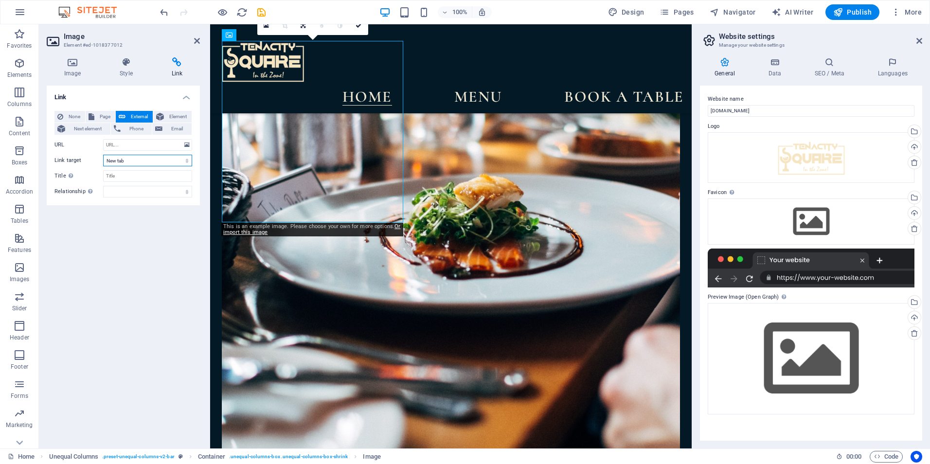
click at [170, 160] on select "New tab Same tab Overlay" at bounding box center [147, 161] width 89 height 12
click at [155, 188] on select "alternate author bookmark external help license next nofollow noreferrer noopen…" at bounding box center [147, 192] width 89 height 12
